Goal: Find specific page/section: Find specific page/section

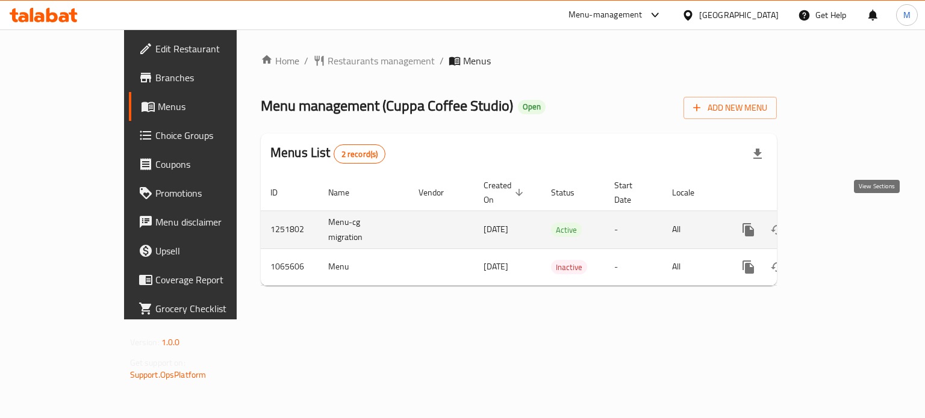
click at [842, 223] on icon "enhanced table" at bounding box center [835, 230] width 14 height 14
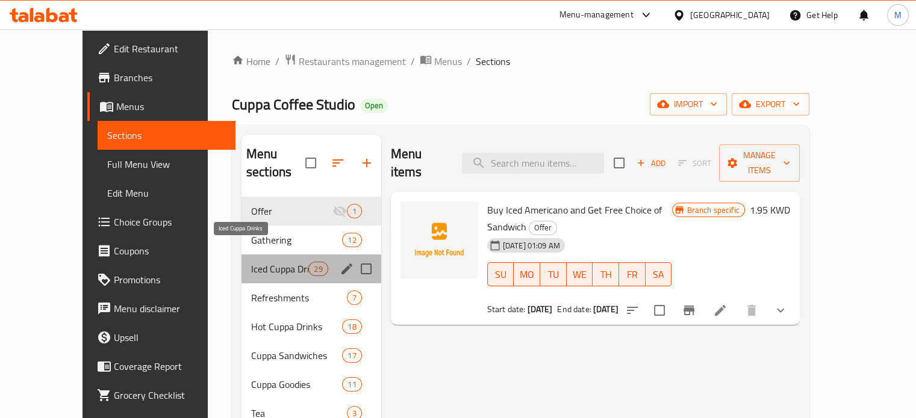
click at [251, 262] on span "Iced Cuppa Drinks" at bounding box center [279, 269] width 57 height 14
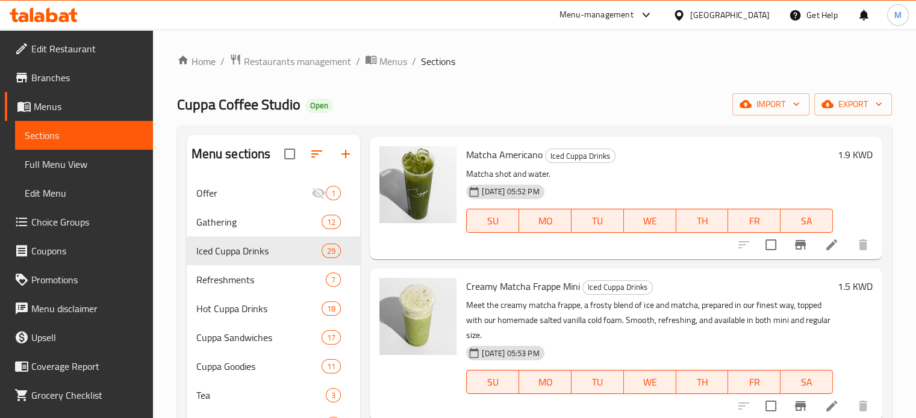
scroll to position [170, 0]
click at [339, 63] on span "Restaurants management" at bounding box center [297, 61] width 107 height 14
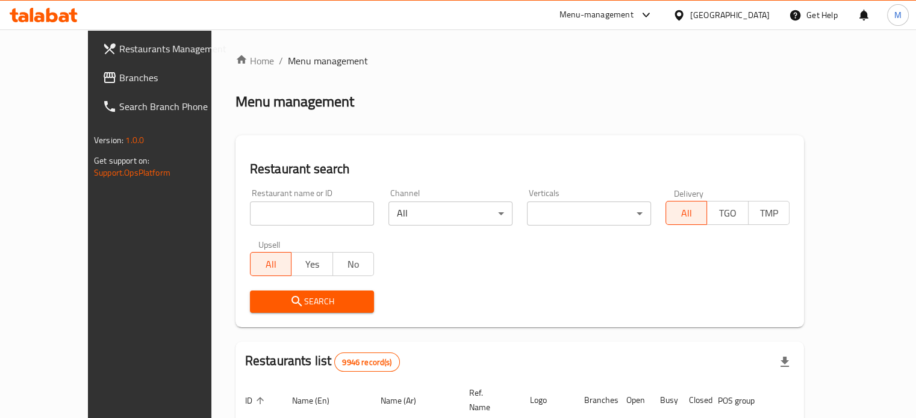
click at [285, 211] on div at bounding box center [458, 209] width 916 height 418
click at [273, 216] on input "search" at bounding box center [312, 214] width 124 height 24
type input "[GEOGRAPHIC_DATA]"
click button "Search" at bounding box center [312, 302] width 124 height 22
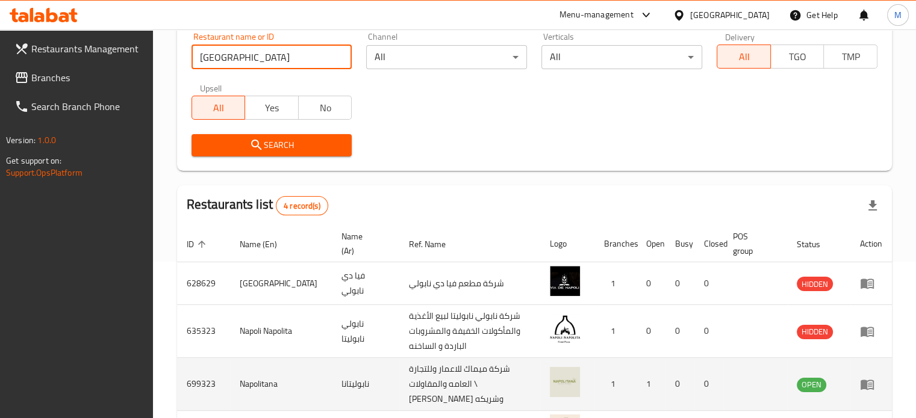
scroll to position [251, 0]
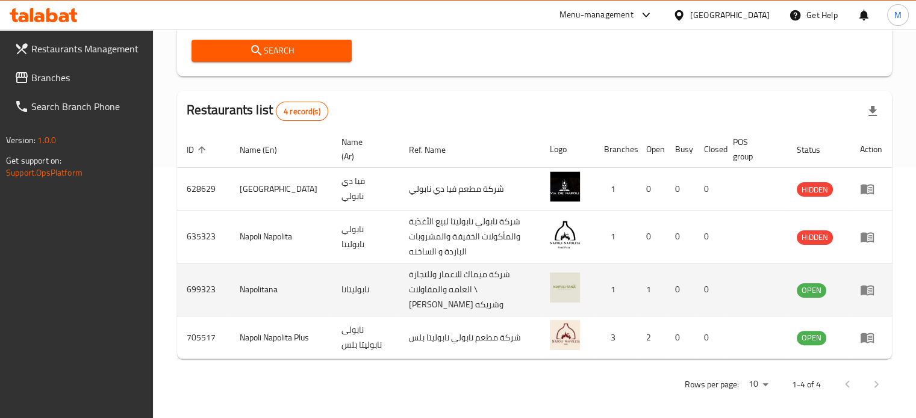
click at [332, 290] on td "نابوليتانا" at bounding box center [365, 290] width 67 height 53
copy td "نابوليتانا"
click at [248, 287] on td "Napolitana" at bounding box center [281, 290] width 102 height 53
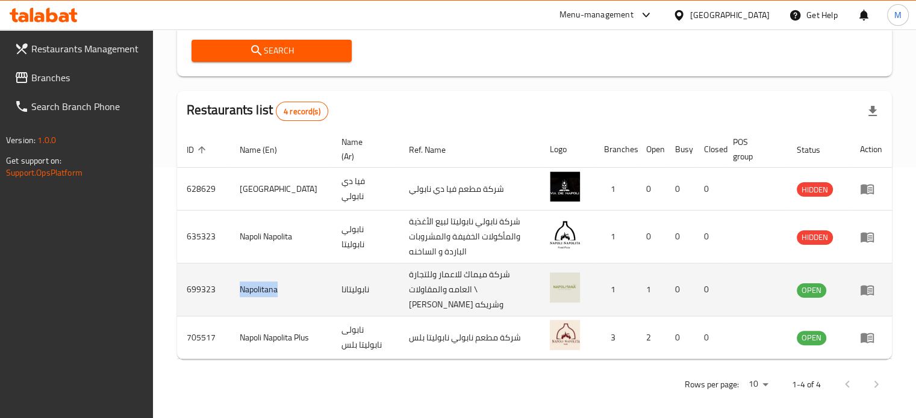
copy td "Napolitana"
click at [248, 287] on td "Napolitana" at bounding box center [281, 290] width 102 height 53
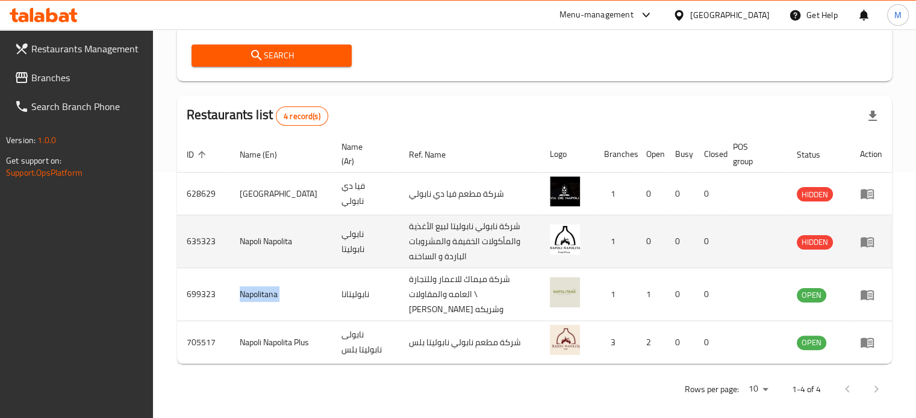
scroll to position [0, 0]
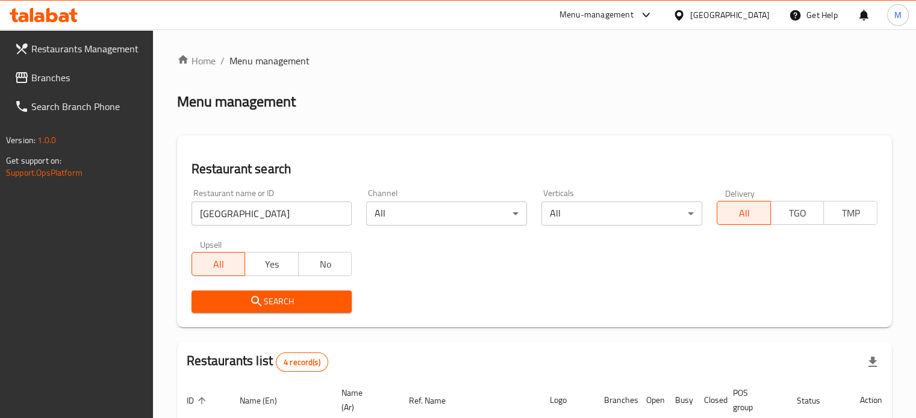
click at [653, 16] on div at bounding box center [643, 15] width 20 height 14
click at [629, 126] on div "Restaurant-Management" at bounding box center [585, 132] width 95 height 13
